Goal: Browse casually: Explore the website without a specific task or goal

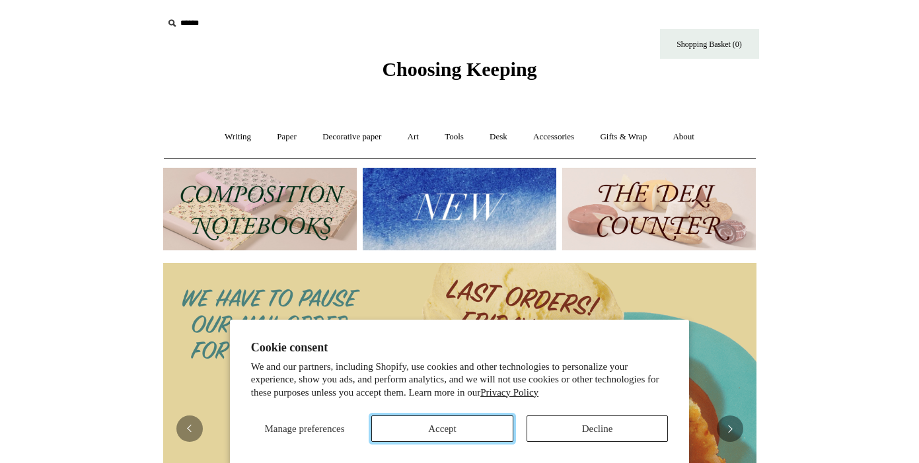
click at [480, 434] on button "Accept" at bounding box center [442, 428] width 142 height 26
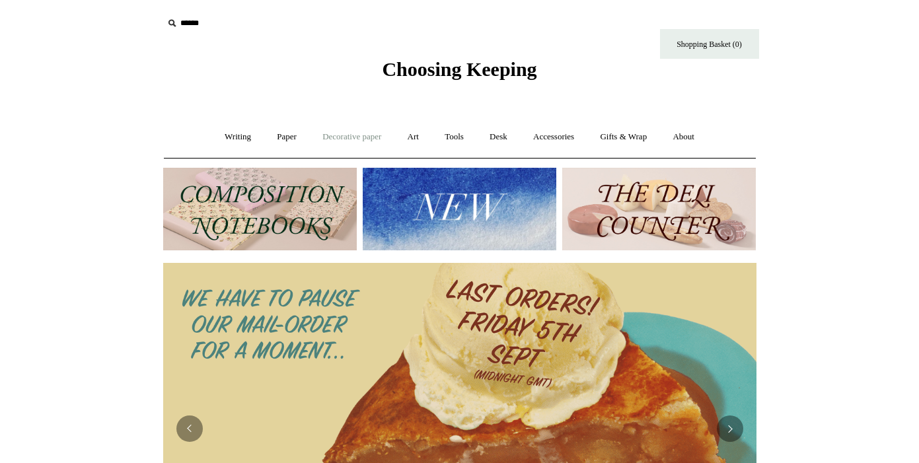
click at [372, 137] on link "Decorative paper +" at bounding box center [351, 137] width 83 height 35
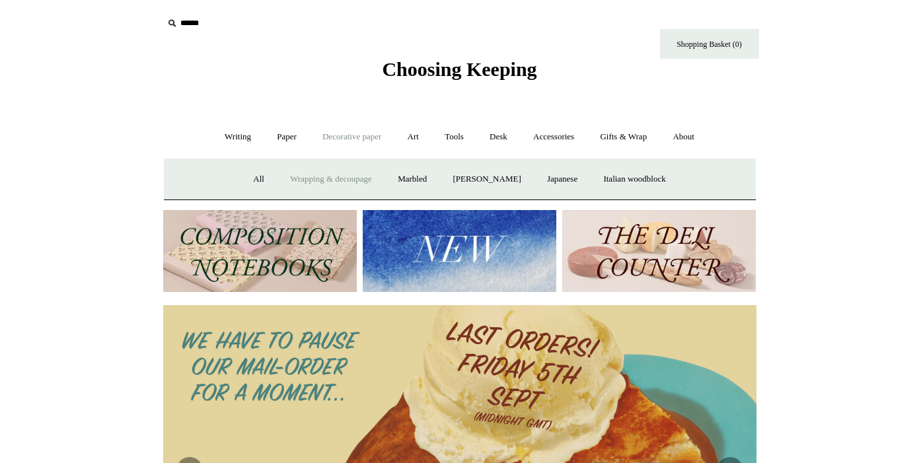
click at [351, 177] on link "Wrapping & decoupage" at bounding box center [331, 179] width 106 height 35
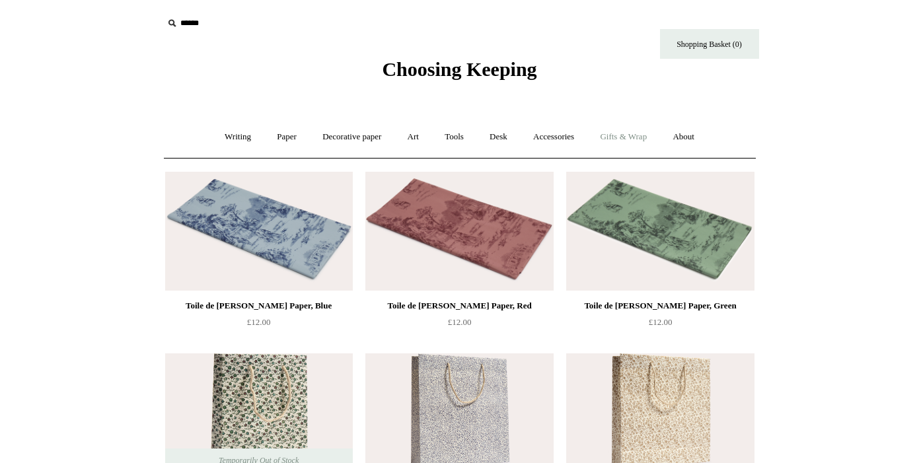
click at [620, 138] on link "Gifts & Wrap +" at bounding box center [623, 137] width 71 height 35
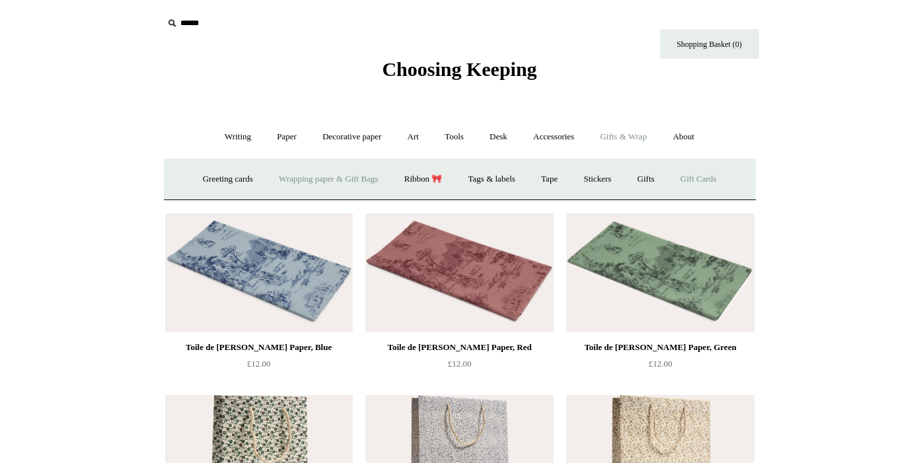
click at [705, 182] on link "Gift Cards" at bounding box center [698, 179] width 60 height 35
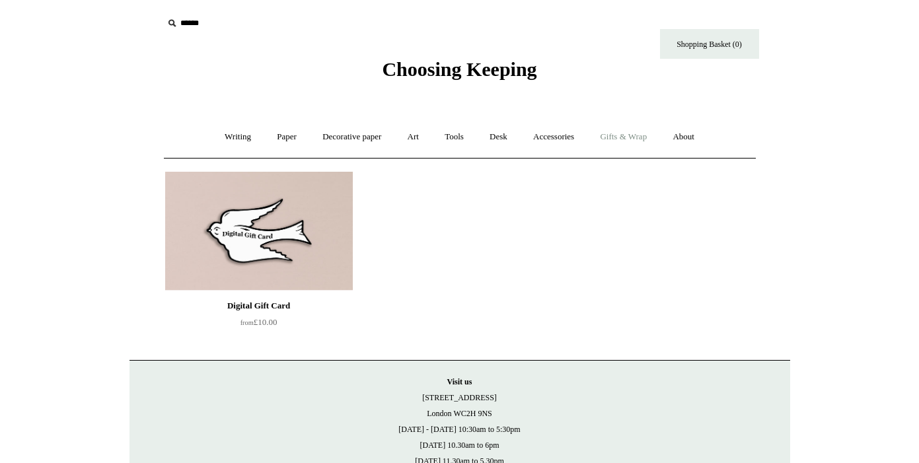
click at [647, 135] on link "Gifts & Wrap +" at bounding box center [623, 137] width 71 height 35
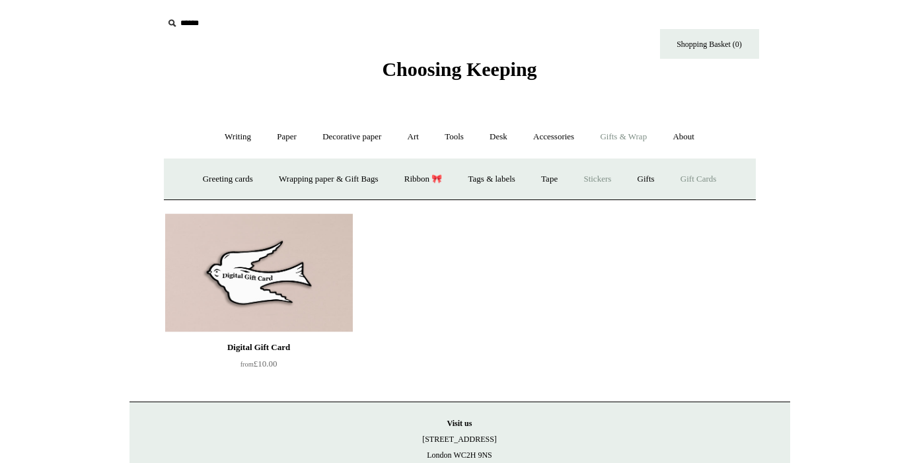
click at [602, 175] on link "Stickers" at bounding box center [597, 179] width 52 height 35
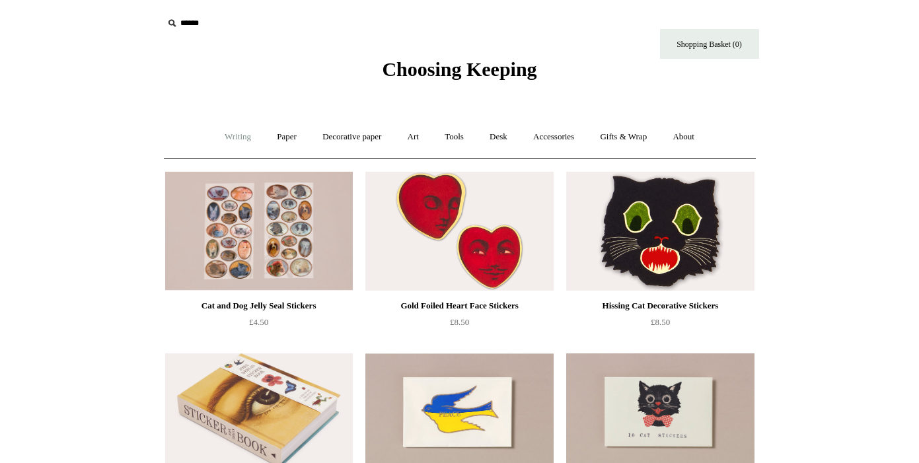
click at [228, 139] on link "Writing +" at bounding box center [238, 137] width 50 height 35
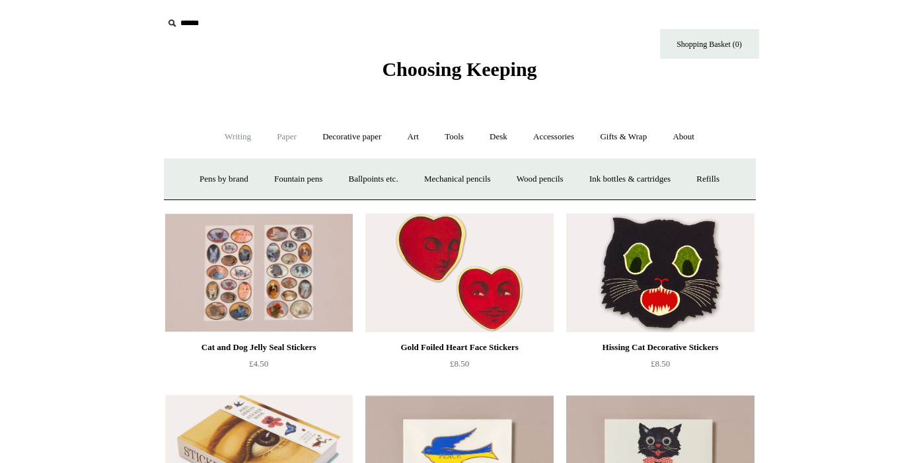
click at [283, 131] on link "Paper +" at bounding box center [287, 137] width 44 height 35
click at [266, 176] on link "Notebooks +" at bounding box center [274, 179] width 61 height 35
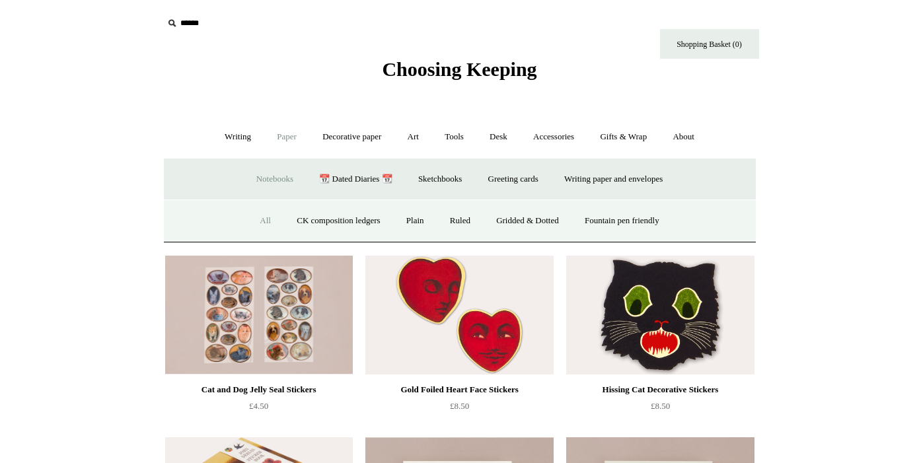
click at [254, 225] on link "All" at bounding box center [265, 220] width 35 height 35
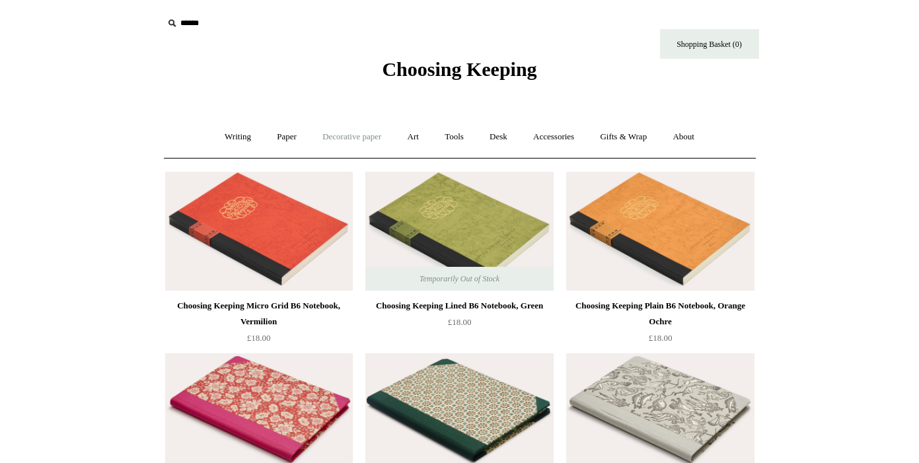
click at [346, 137] on link "Decorative paper +" at bounding box center [351, 137] width 83 height 35
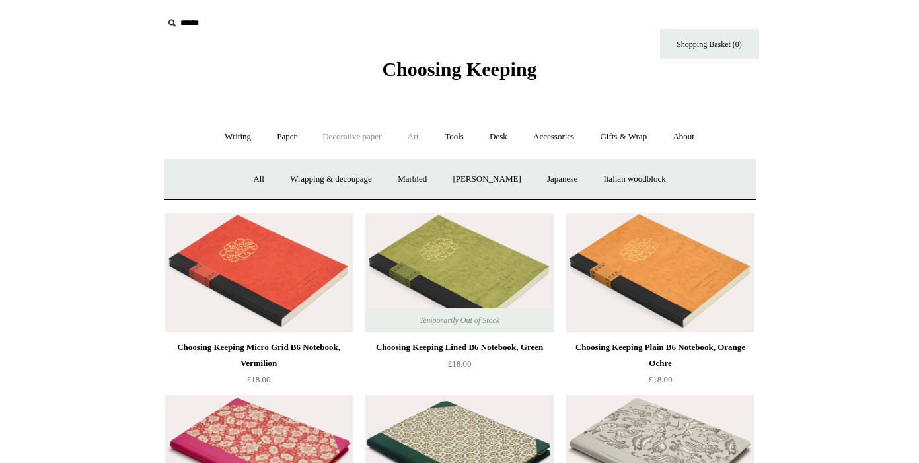
click at [415, 139] on link "Art +" at bounding box center [413, 137] width 35 height 35
click at [454, 139] on link "Tools +" at bounding box center [454, 137] width 43 height 35
click at [496, 137] on link "Desk +" at bounding box center [499, 137] width 42 height 35
click at [550, 134] on link "Accessories +" at bounding box center [553, 137] width 65 height 35
click at [612, 137] on link "Gifts & Wrap +" at bounding box center [623, 137] width 71 height 35
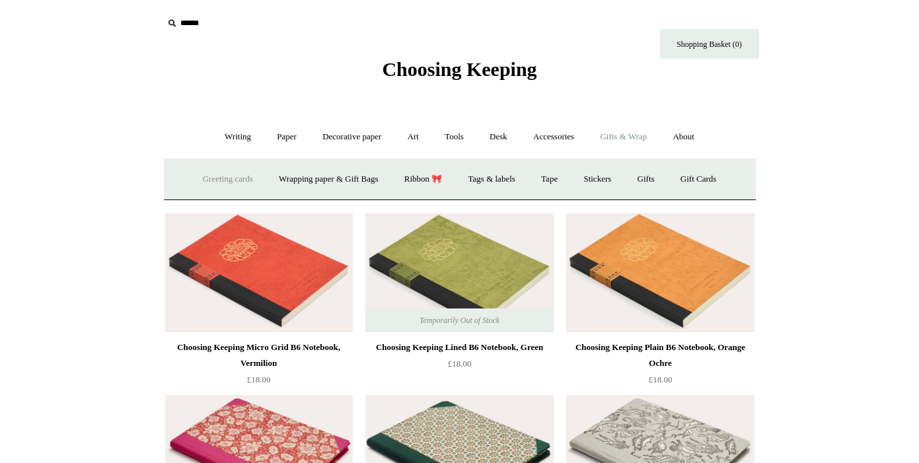
click at [229, 178] on link "Greeting cards +" at bounding box center [228, 179] width 74 height 35
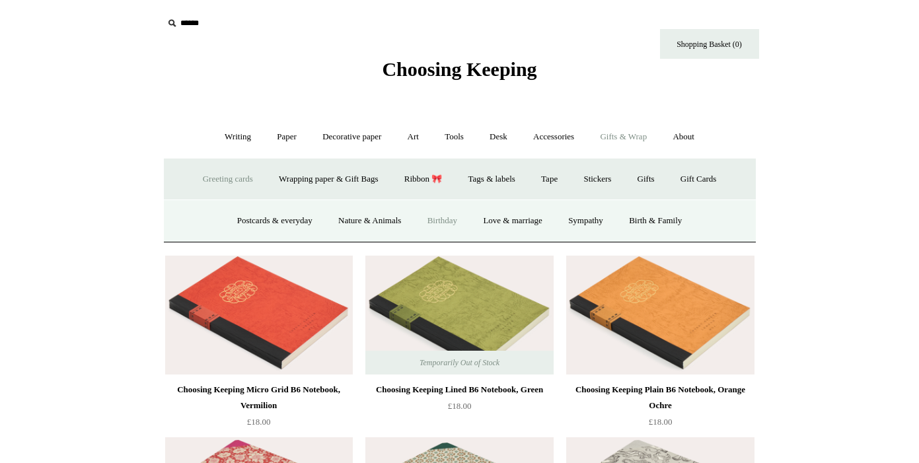
click at [443, 225] on link "Birthday" at bounding box center [442, 220] width 54 height 35
click at [293, 222] on link "Postcards & everyday" at bounding box center [274, 220] width 99 height 35
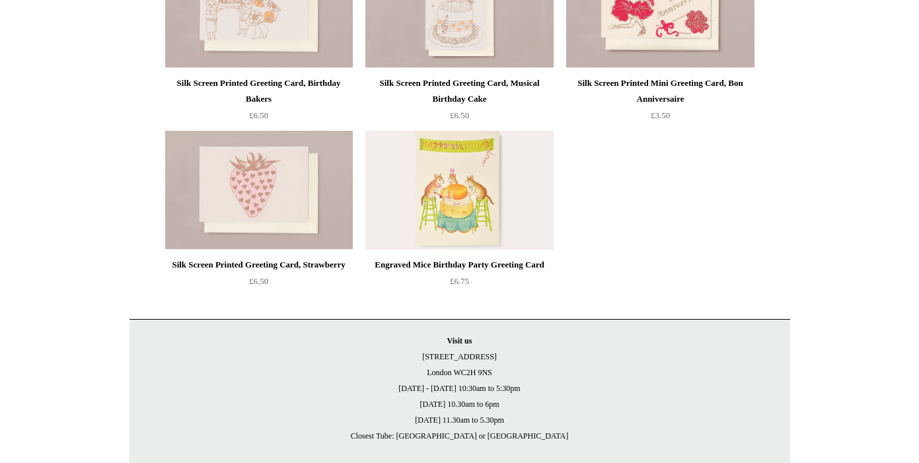
scroll to position [804, 0]
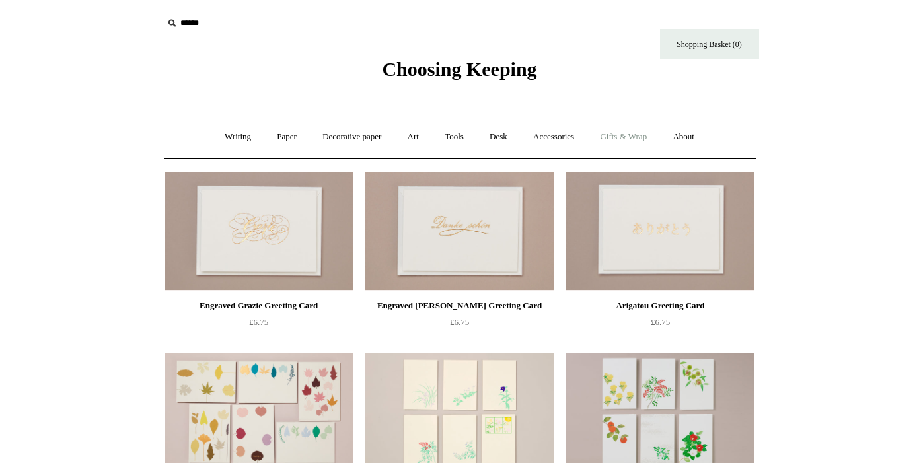
click at [613, 139] on link "Gifts & Wrap +" at bounding box center [623, 137] width 71 height 35
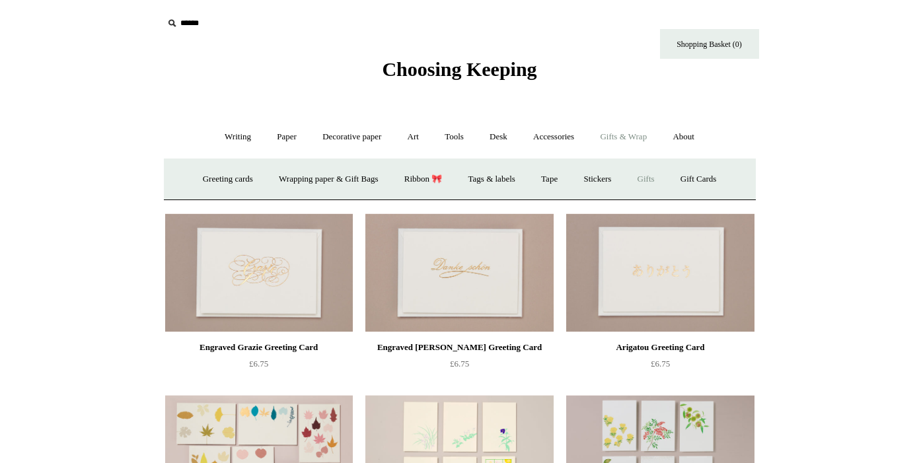
click at [651, 174] on link "Gifts +" at bounding box center [645, 179] width 41 height 35
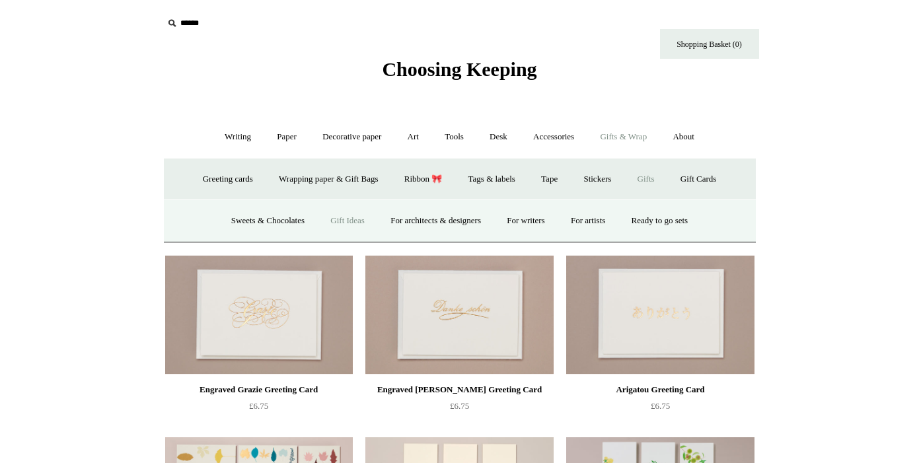
click at [352, 222] on link "Gift Ideas" at bounding box center [347, 220] width 58 height 35
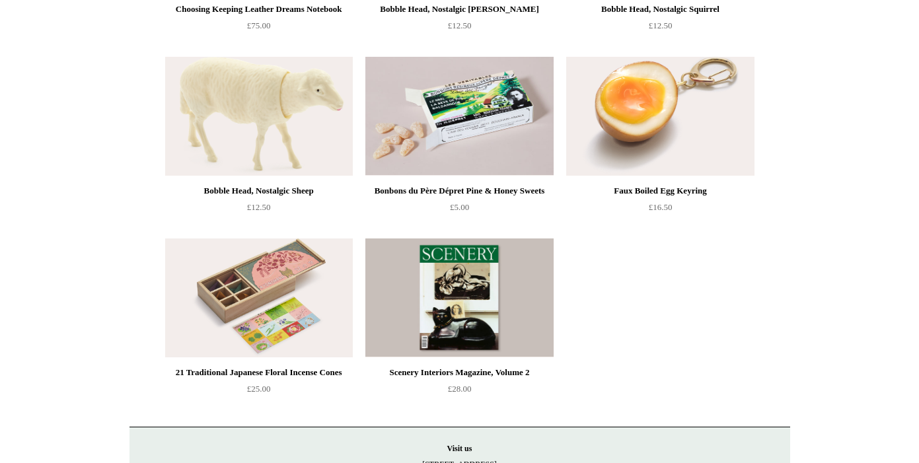
scroll to position [845, 0]
